Goal: Information Seeking & Learning: Learn about a topic

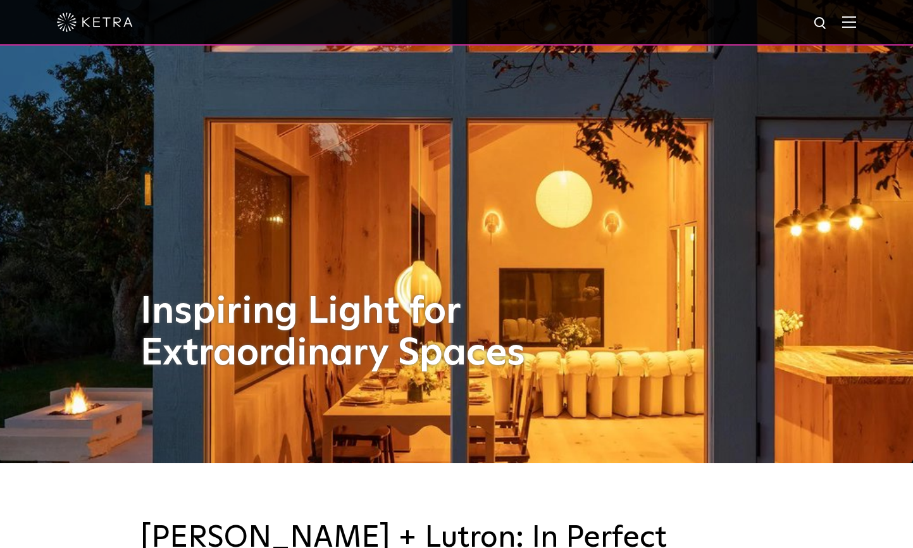
scroll to position [316, 0]
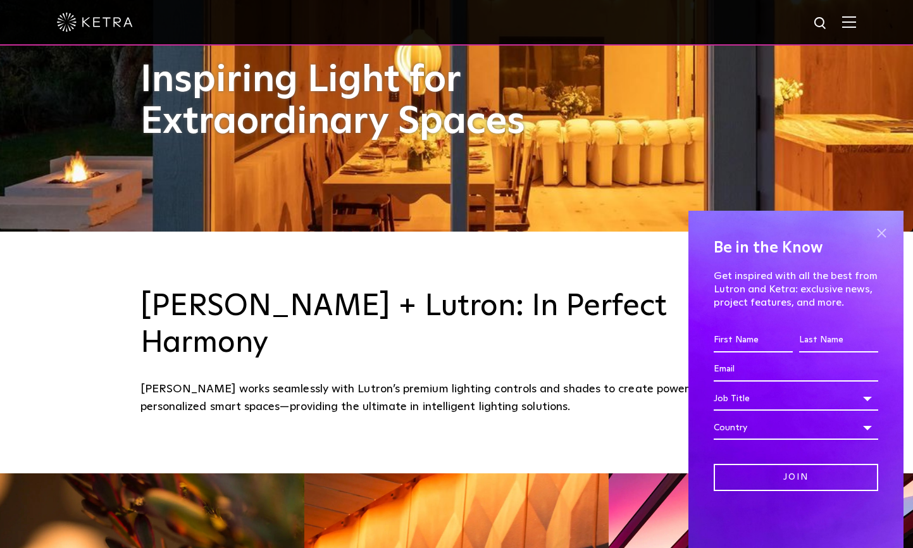
click at [882, 232] on span at bounding box center [881, 232] width 19 height 19
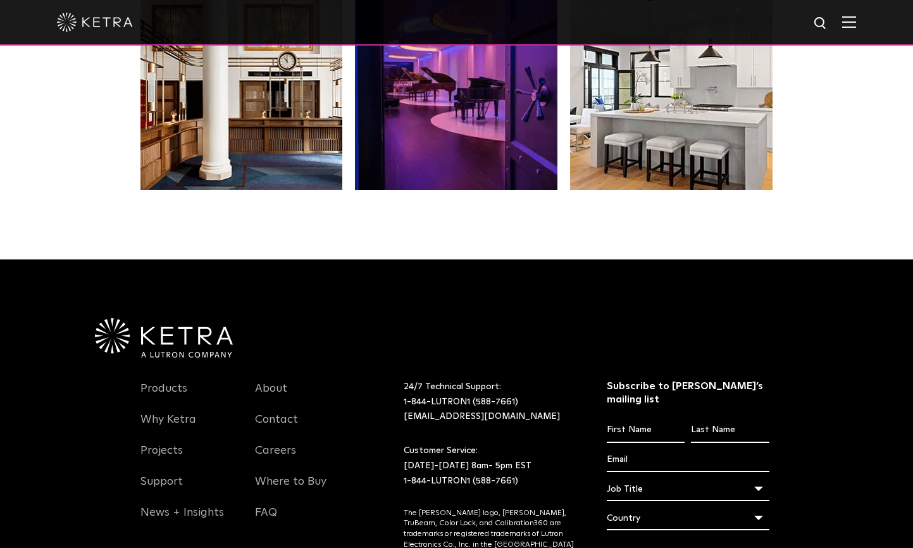
scroll to position [2593, 0]
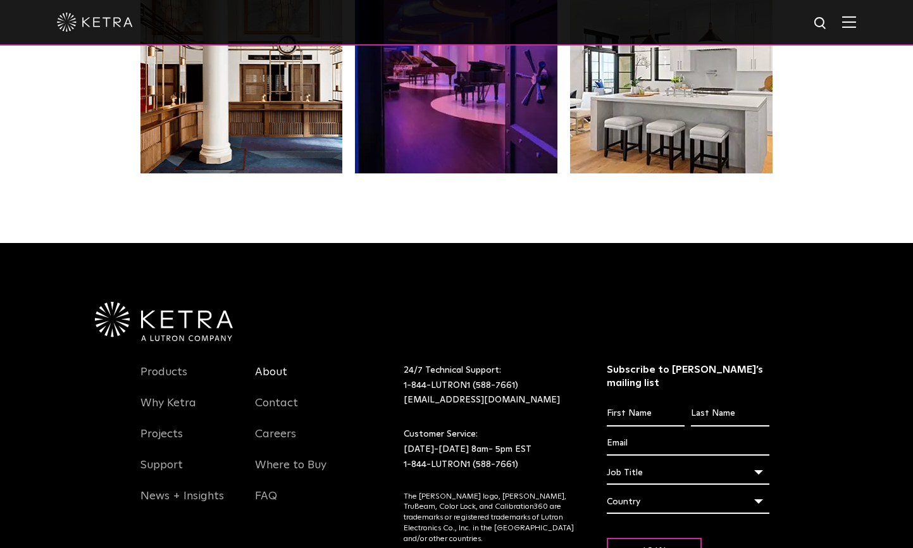
click at [279, 365] on link "About" at bounding box center [271, 379] width 32 height 29
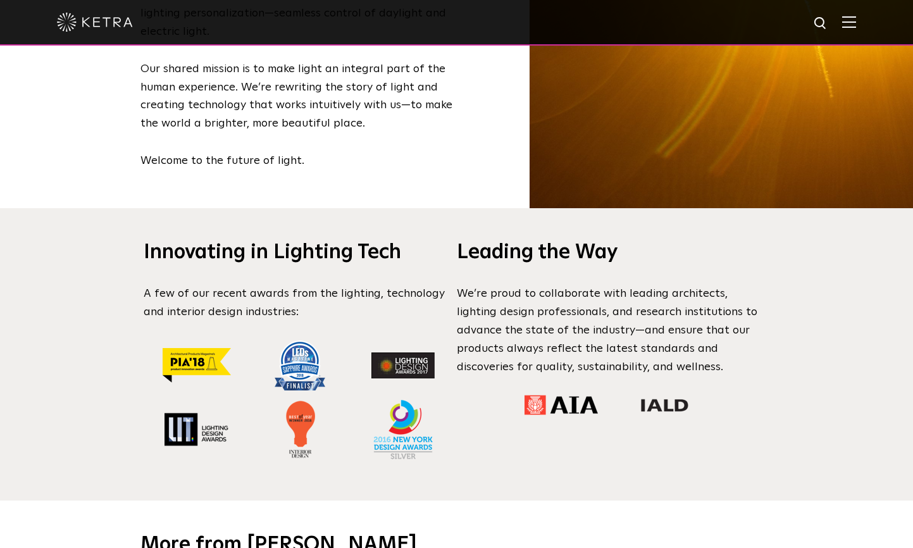
scroll to position [949, 0]
